Goal: Information Seeking & Learning: Learn about a topic

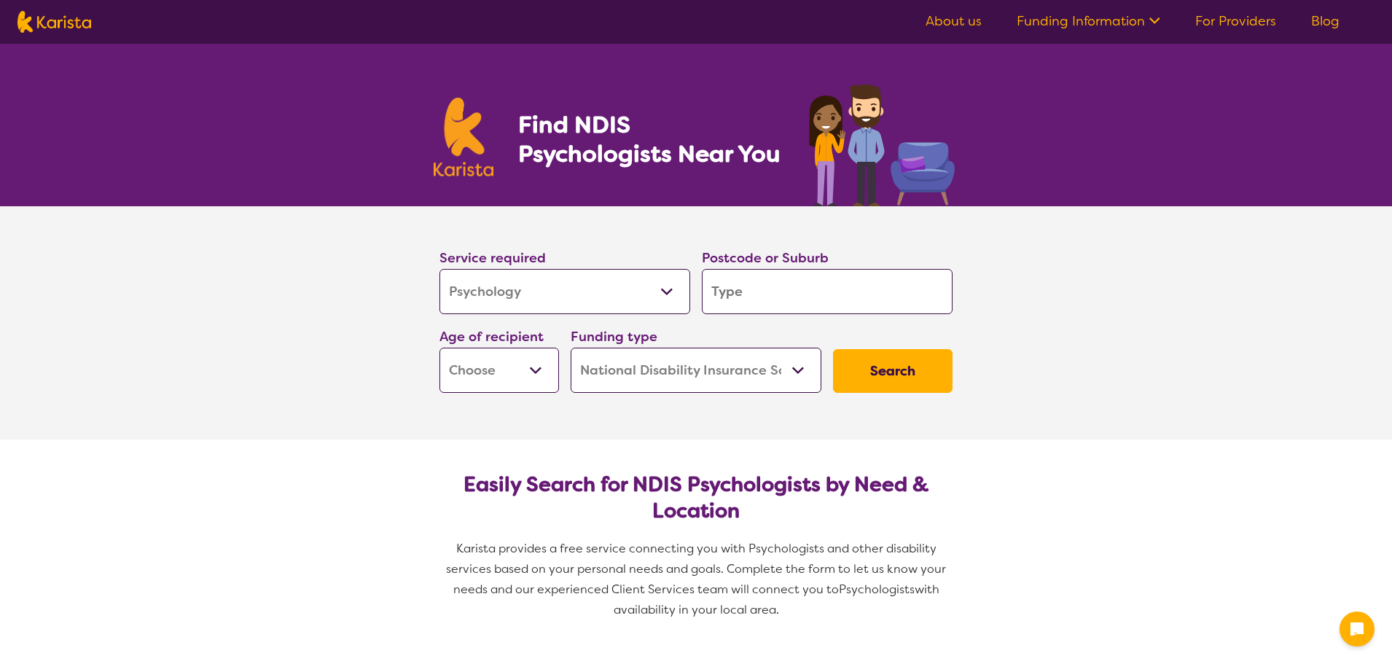
select select "Psychology"
select select "NDIS"
select select "Psychology"
select select "NDIS"
click at [785, 295] on input "search" at bounding box center [827, 291] width 251 height 45
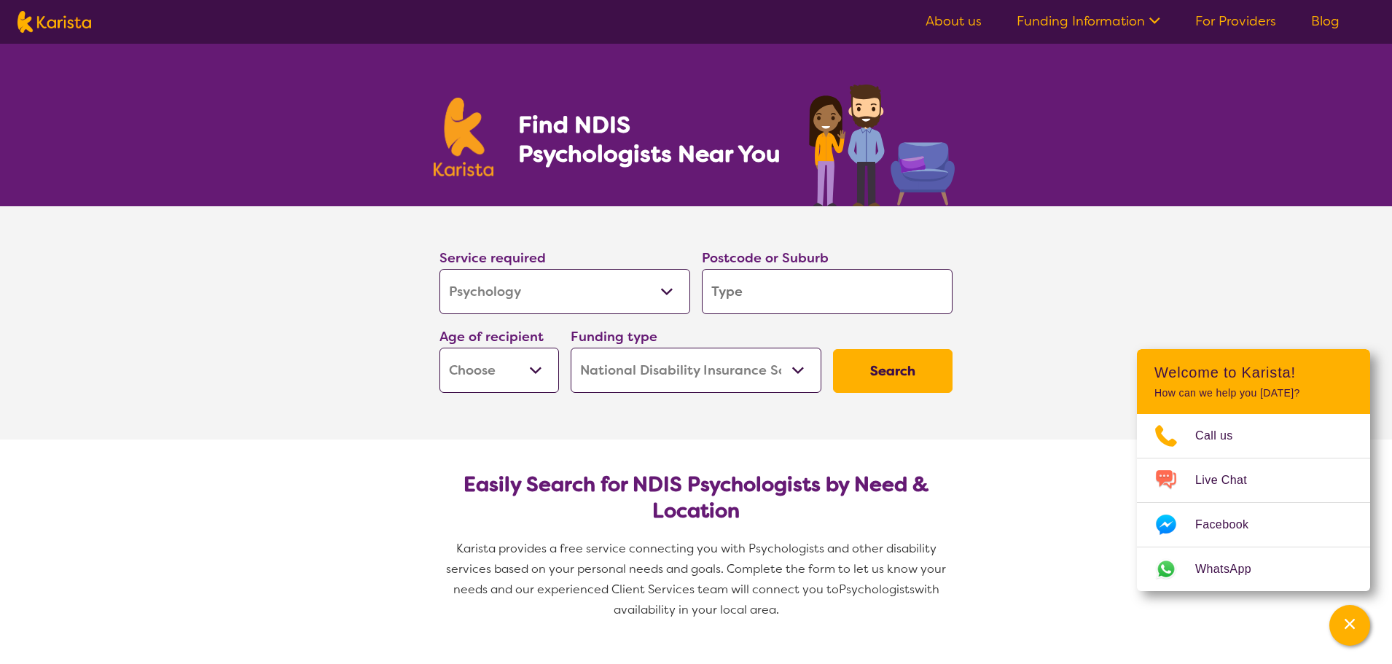
type input "4"
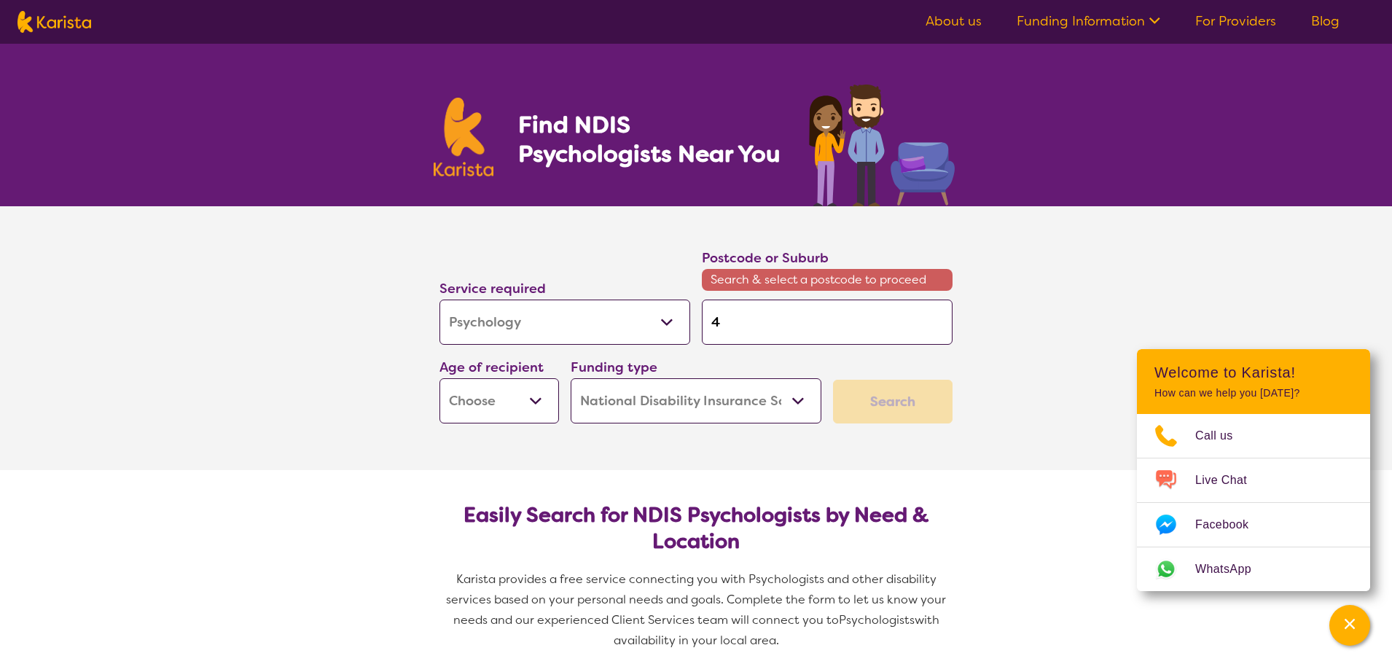
type input "40"
type input "406"
type input "4067"
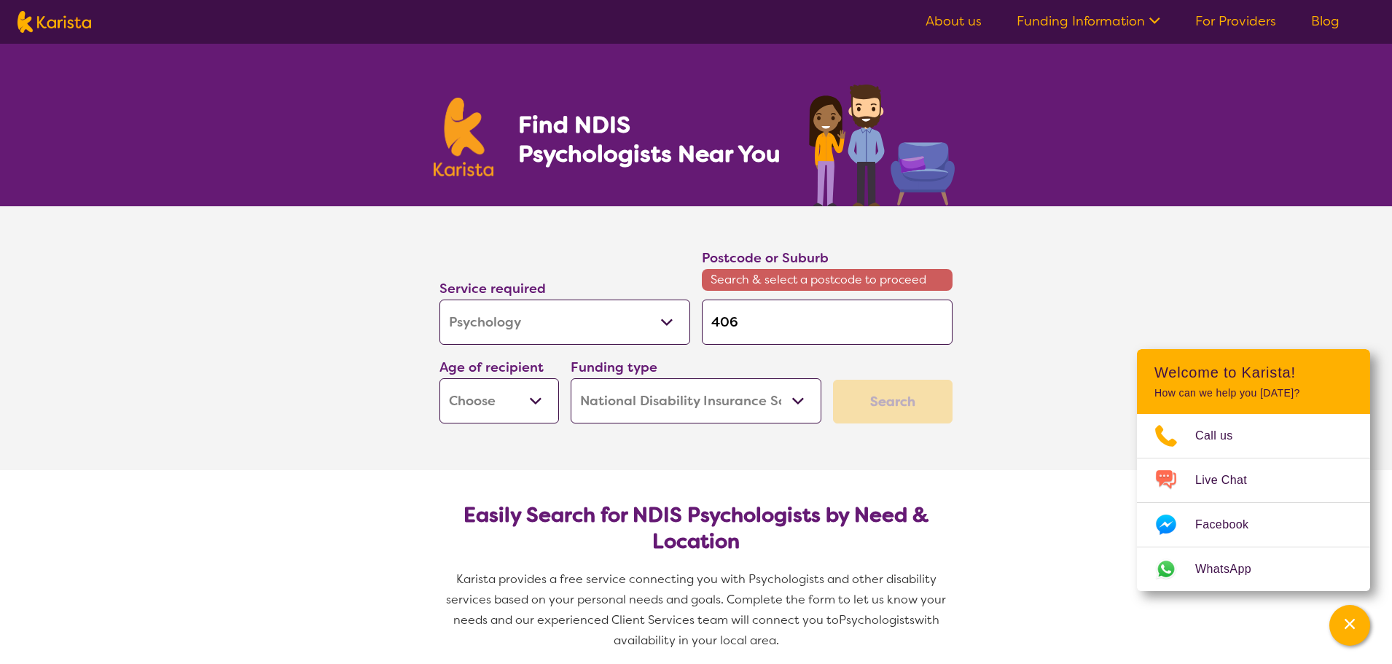
type input "4067"
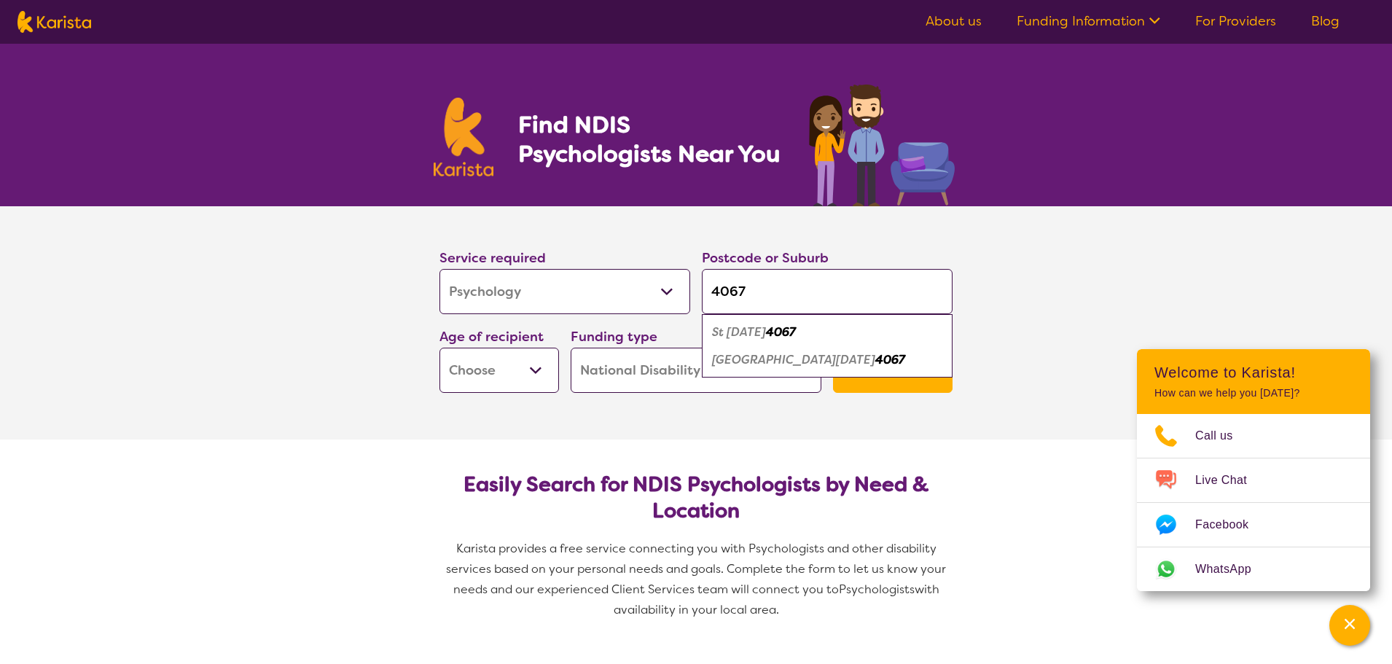
type input "4067"
click at [783, 332] on em "4067" at bounding box center [781, 331] width 30 height 15
click at [785, 371] on select "Home Care Package (HCP) National Disability Insurance Scheme (NDIS) I don't know" at bounding box center [696, 370] width 251 height 45
select select "i-don-t-know"
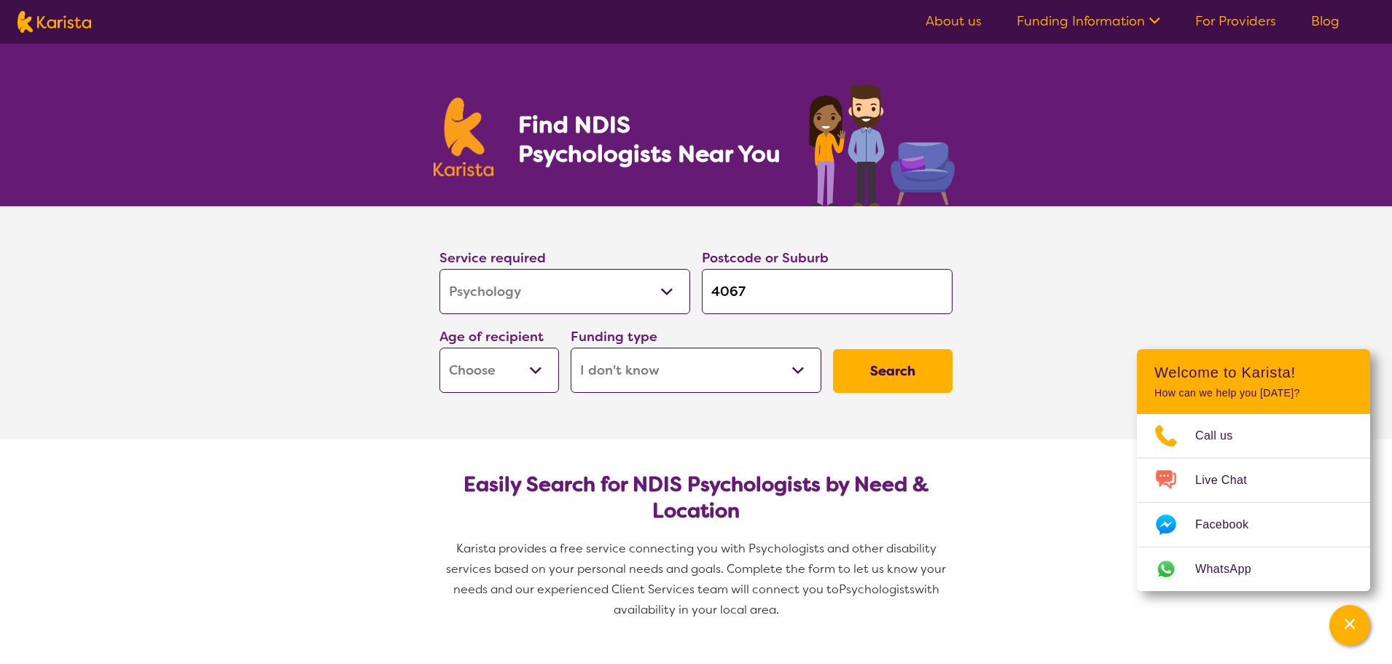
click at [571, 348] on select "Home Care Package (HCP) National Disability Insurance Scheme (NDIS) I don't know" at bounding box center [696, 370] width 251 height 45
select select "i-don-t-know"
click at [541, 378] on select "Early Childhood - 0 to 9 Child - 10 to 11 Adolescent - 12 to 17 Adult - 18 to 6…" at bounding box center [498, 370] width 119 height 45
select select "EC"
click at [439, 348] on select "Early Childhood - 0 to 9 Child - 10 to 11 Adolescent - 12 to 17 Adult - 18 to 6…" at bounding box center [498, 370] width 119 height 45
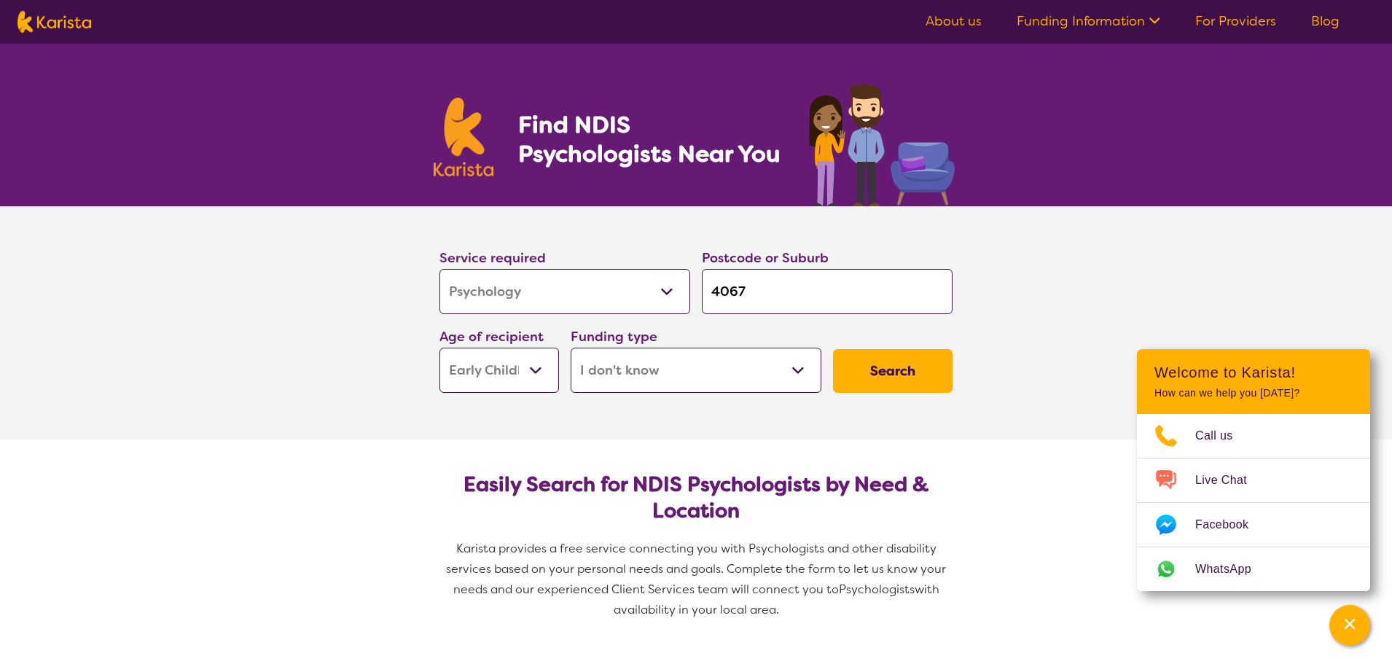
select select "EC"
click at [879, 363] on button "Search" at bounding box center [892, 371] width 119 height 44
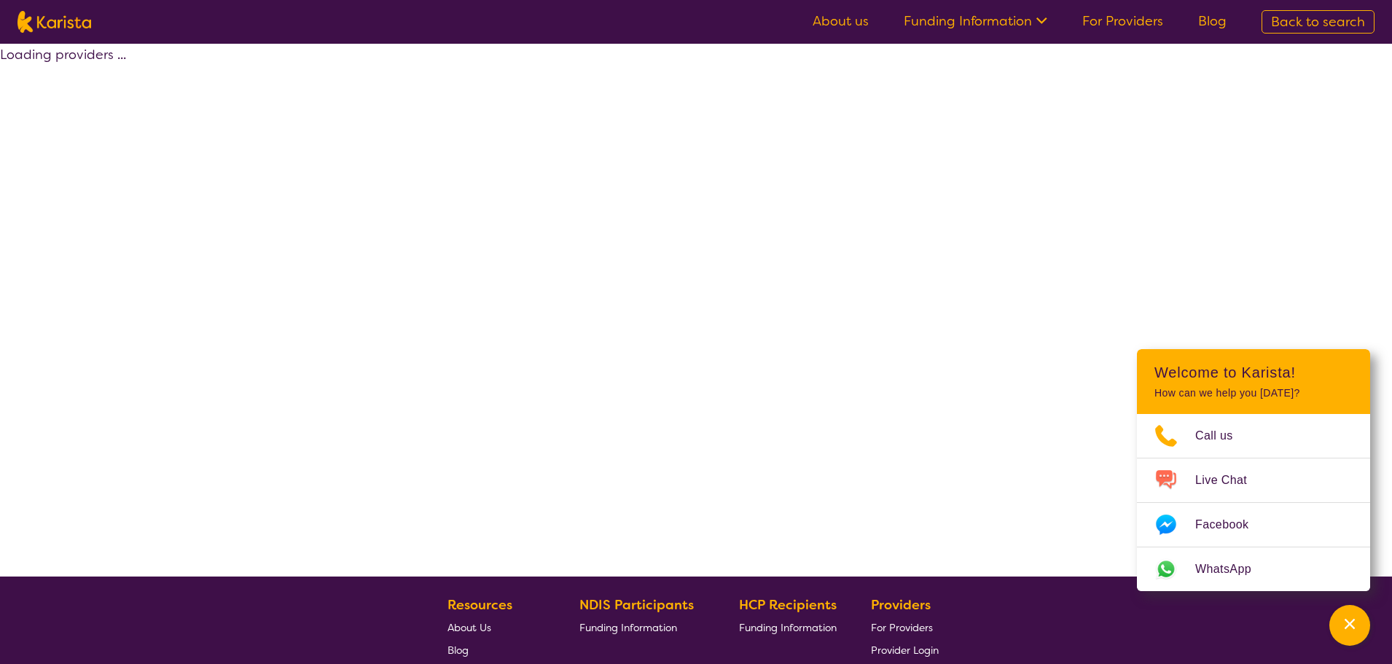
select select "Psychology"
select select "EC"
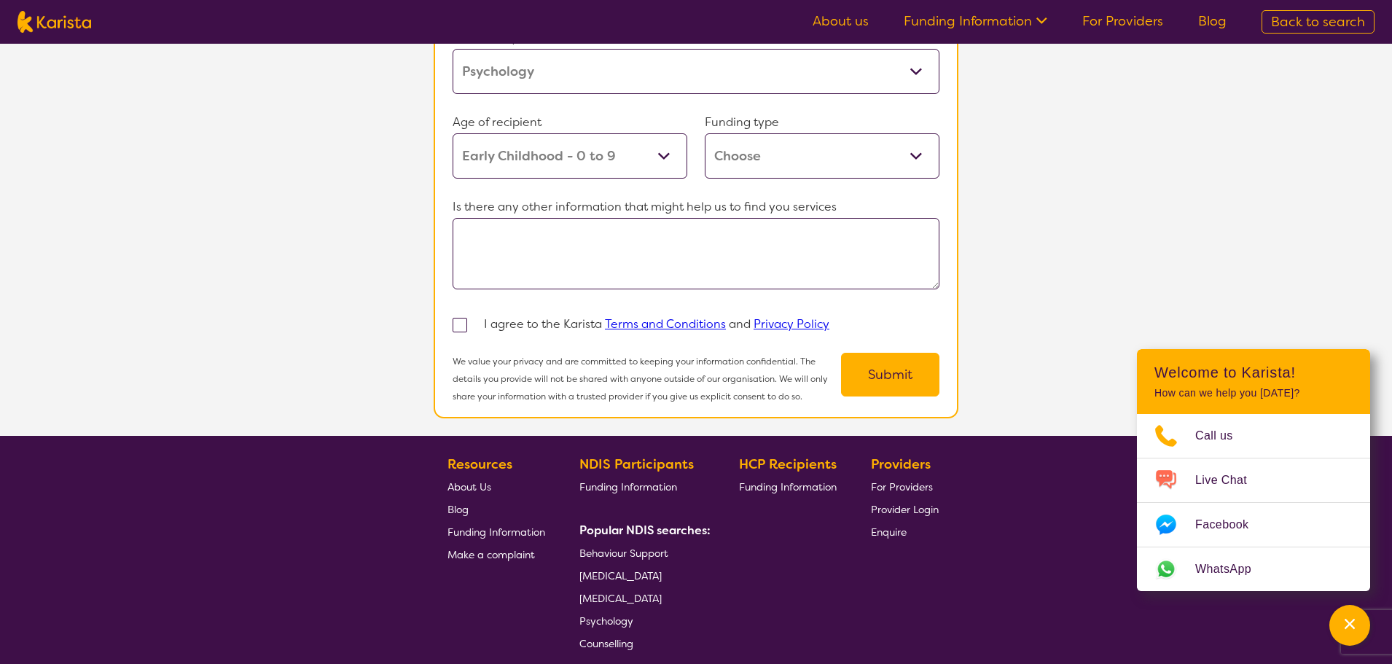
scroll to position [1457, 0]
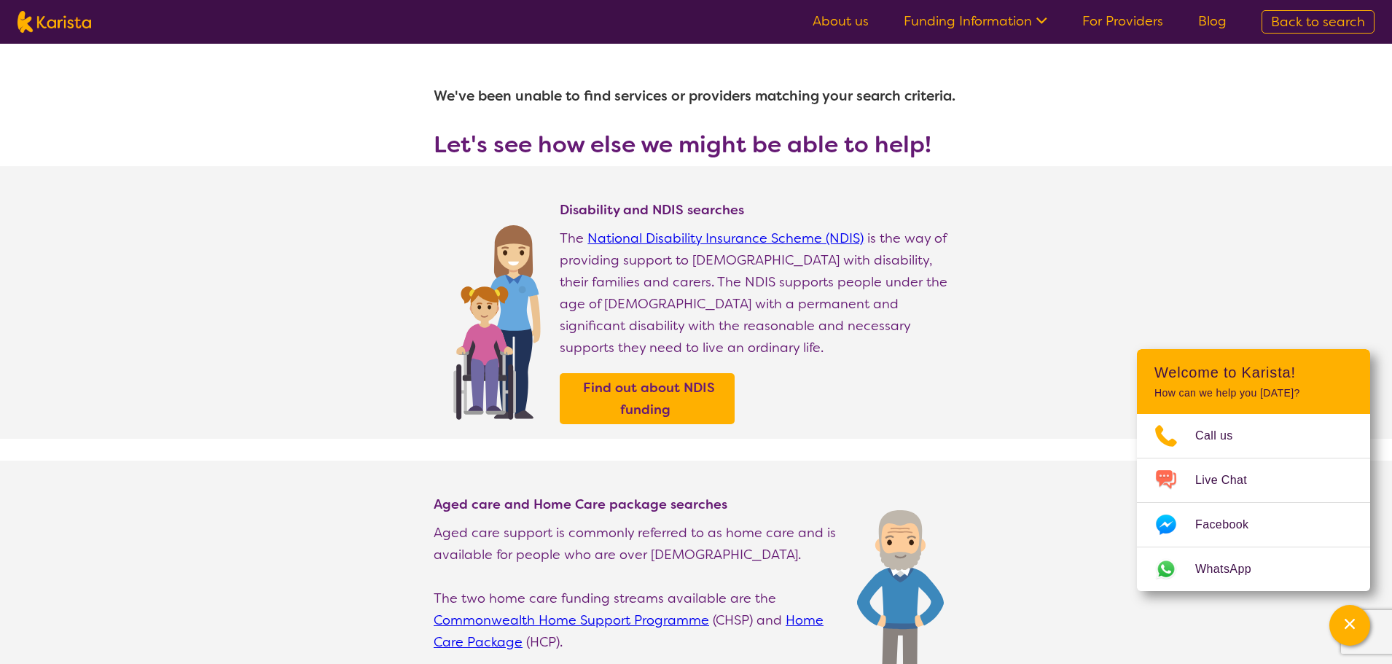
select select "Psychology"
select select "EC"
select select "NDIS"
select select "Psychology"
select select "EC"
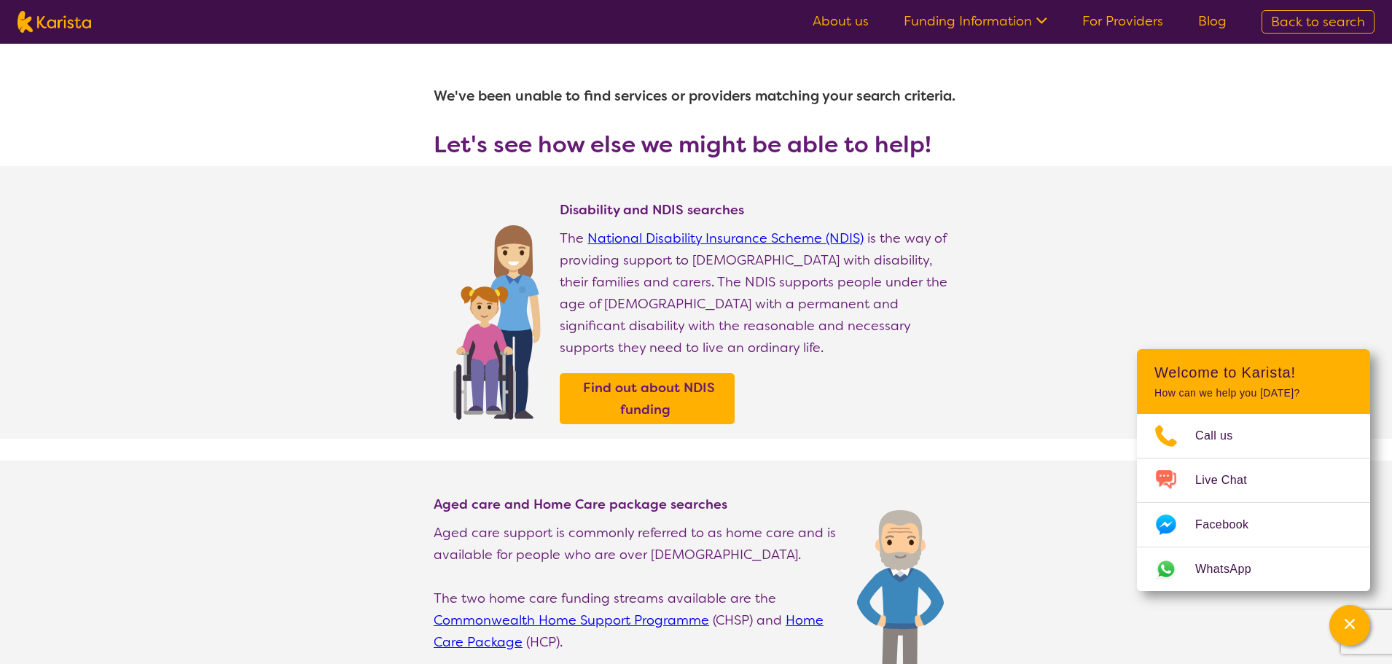
select select "NDIS"
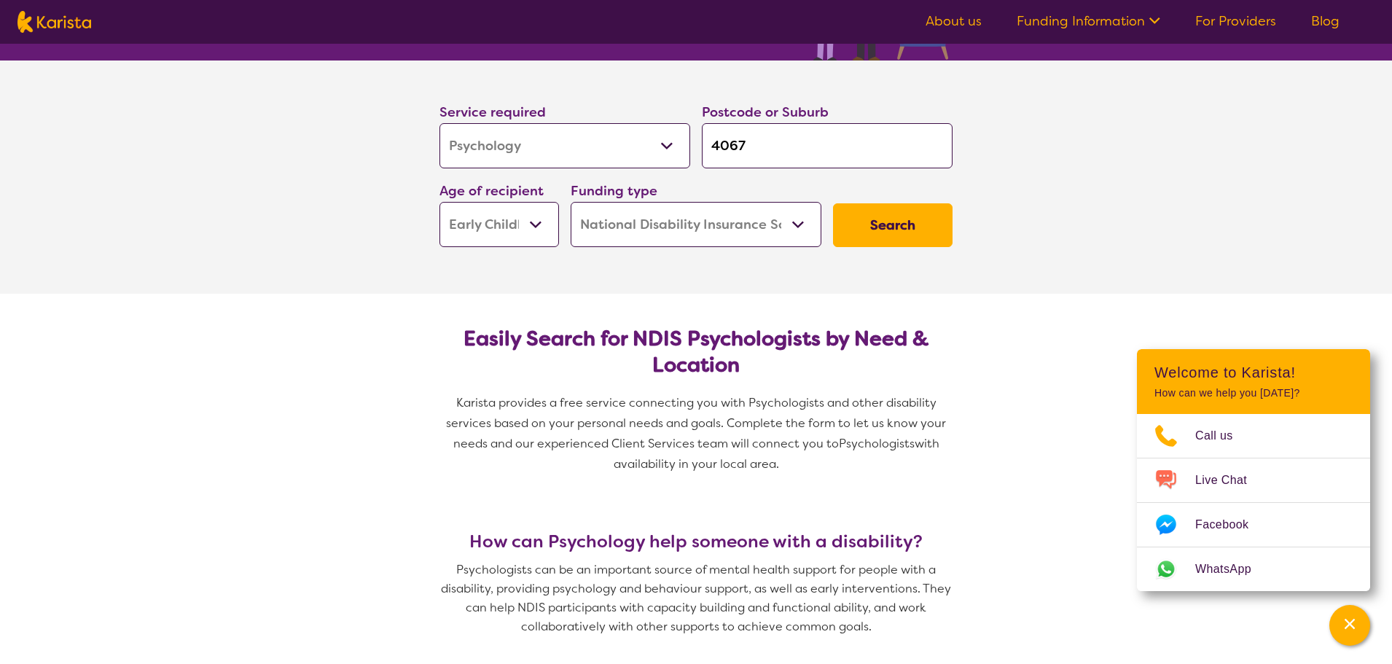
scroll to position [219, 0]
